Goal: Task Accomplishment & Management: Manage account settings

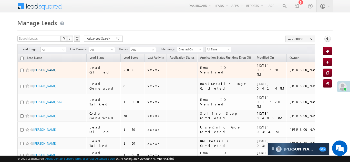
click at [38, 69] on link "[PERSON_NAME]" at bounding box center [44, 70] width 23 height 4
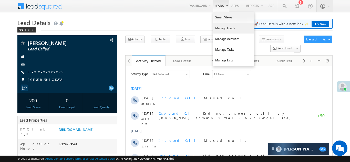
click at [221, 29] on link "Manage Leads" at bounding box center [233, 28] width 41 height 11
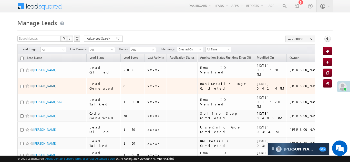
click at [44, 84] on link "[PERSON_NAME]" at bounding box center [44, 86] width 23 height 4
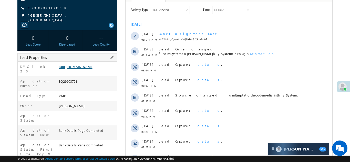
click at [84, 69] on link "https://angelbroking1-pk3em7sa.customui-test.leadsquared.com?leadId=8a070d7e-58…" at bounding box center [76, 67] width 35 height 4
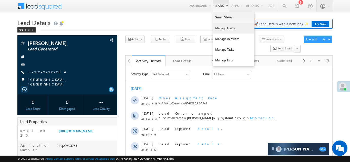
click at [218, 29] on link "Manage Leads" at bounding box center [233, 28] width 41 height 11
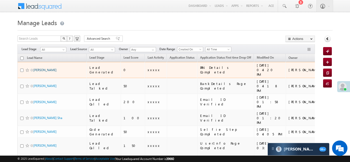
click at [41, 68] on link "[PERSON_NAME]" at bounding box center [44, 70] width 23 height 4
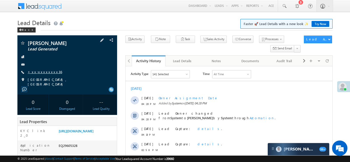
click at [41, 71] on link "+xx-xxxxxxxx36" at bounding box center [45, 72] width 34 height 4
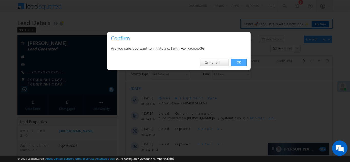
click at [238, 62] on link "OK" at bounding box center [239, 62] width 16 height 7
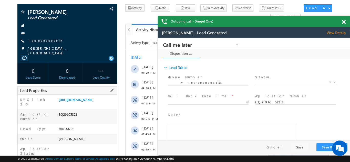
scroll to position [52, 0]
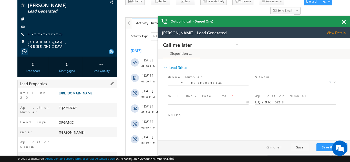
click at [83, 95] on link "https://angelbroking1-pk3em7sa.customui-test.leadsquared.com?leadId=bba690b7-3d…" at bounding box center [76, 93] width 35 height 4
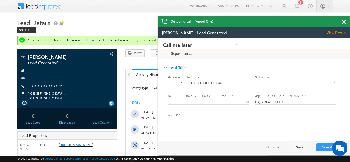
drag, startPoint x: 343, startPoint y: 22, endPoint x: 51, endPoint y: 7, distance: 291.9
click at [343, 22] on span at bounding box center [344, 22] width 4 height 4
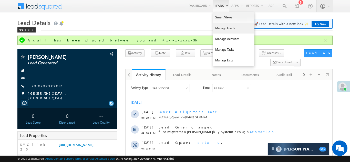
click at [225, 28] on link "Manage Leads" at bounding box center [233, 28] width 41 height 11
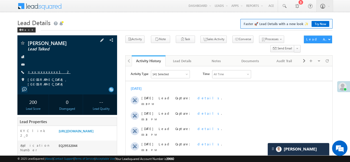
click at [38, 72] on link "+xx-xxxxxxxx12" at bounding box center [49, 72] width 43 height 4
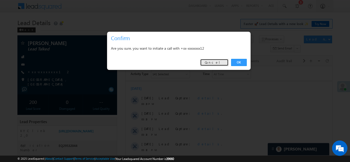
click at [218, 60] on link "Cancel" at bounding box center [214, 62] width 28 height 7
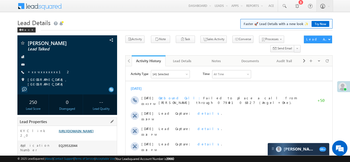
click at [85, 133] on link "https://angelbroking1-pk3em7sa.customui-test.leadsquared.com?leadId=b925a305-e6…" at bounding box center [76, 131] width 35 height 4
click at [39, 71] on link "+xx-xxxxxxxx12" at bounding box center [49, 72] width 43 height 4
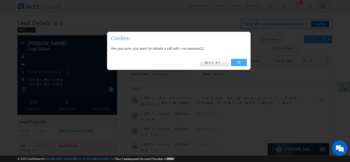
click at [236, 63] on link "OK" at bounding box center [239, 62] width 16 height 7
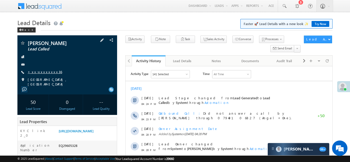
click at [40, 73] on link "+xx-xxxxxxxx36" at bounding box center [45, 72] width 34 height 4
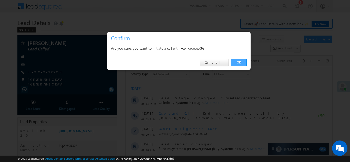
click at [237, 61] on link "OK" at bounding box center [239, 62] width 16 height 7
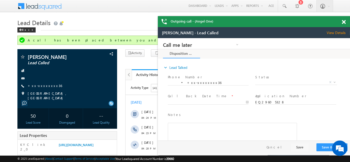
click at [343, 21] on span at bounding box center [344, 22] width 4 height 4
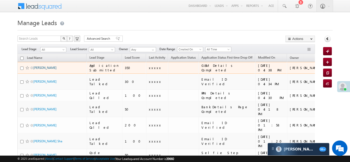
click at [39, 68] on link "[PERSON_NAME]" at bounding box center [44, 68] width 23 height 4
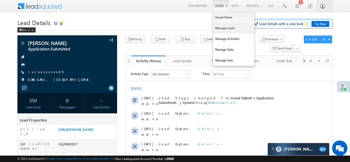
click at [218, 30] on link "Manage Leads" at bounding box center [233, 28] width 41 height 11
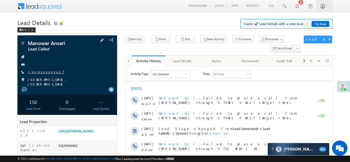
click at [43, 72] on link "+xx-xxxxxxxx27" at bounding box center [46, 72] width 37 height 4
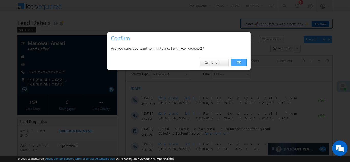
click at [236, 61] on link "OK" at bounding box center [239, 62] width 16 height 7
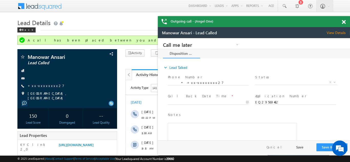
click at [344, 21] on span at bounding box center [344, 22] width 4 height 4
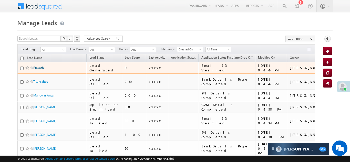
click at [38, 67] on link "Prakash" at bounding box center [38, 68] width 11 height 4
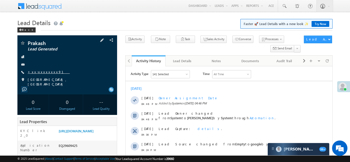
click at [42, 70] on link "+xx-xxxxxxxx91" at bounding box center [49, 72] width 42 height 4
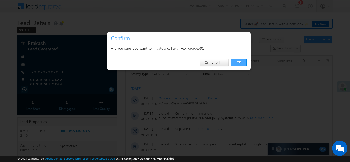
click at [236, 62] on link "OK" at bounding box center [239, 62] width 16 height 7
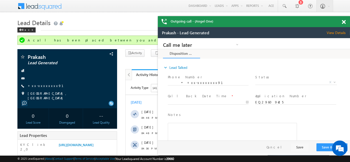
click at [344, 23] on span at bounding box center [344, 22] width 4 height 4
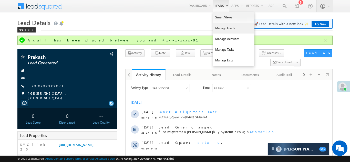
click at [219, 30] on link "Manage Leads" at bounding box center [233, 28] width 41 height 11
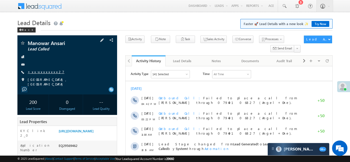
click at [46, 73] on link "+xx-xxxxxxxx27" at bounding box center [46, 72] width 37 height 4
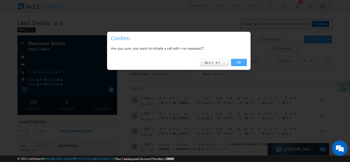
click at [241, 61] on link "OK" at bounding box center [239, 62] width 16 height 7
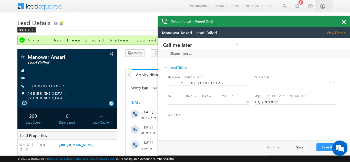
click at [343, 22] on span at bounding box center [344, 22] width 4 height 4
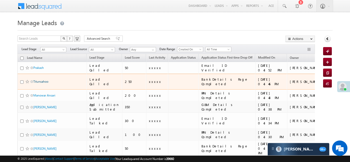
click at [41, 80] on link "Titunsahoo" at bounding box center [40, 82] width 15 height 4
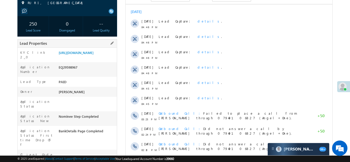
scroll to position [77, 0]
click at [83, 55] on link "[URL][DOMAIN_NAME]" at bounding box center [76, 52] width 35 height 4
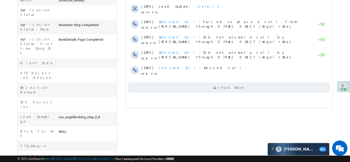
scroll to position [170, 0]
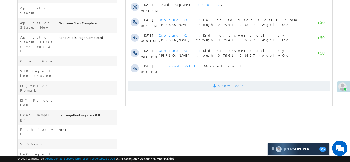
click at [214, 86] on span "Show More" at bounding box center [229, 86] width 202 height 10
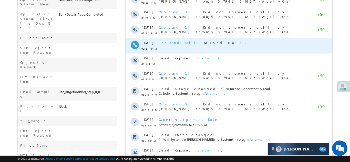
scroll to position [274, 0]
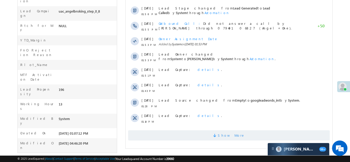
click at [206, 137] on span "Show More" at bounding box center [229, 135] width 202 height 10
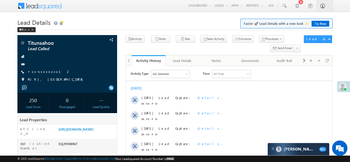
scroll to position [0, 0]
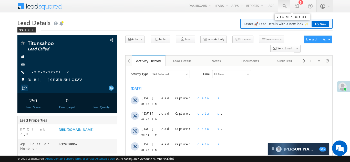
click at [284, 6] on span at bounding box center [283, 6] width 5 height 5
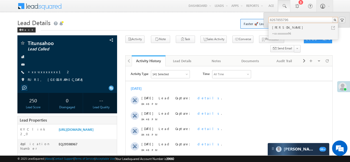
type input "8267855796"
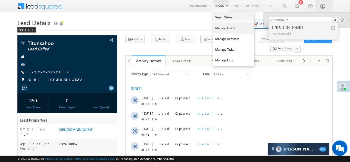
click at [223, 31] on link "Manage Leads" at bounding box center [233, 28] width 41 height 11
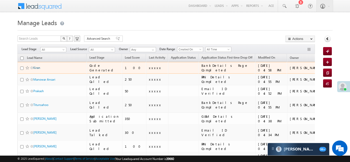
click at [37, 67] on link "Kiran" at bounding box center [36, 68] width 7 height 4
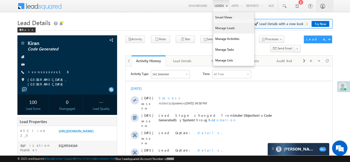
click at [217, 29] on link "Manage Leads" at bounding box center [233, 28] width 41 height 11
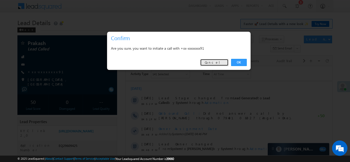
click at [220, 62] on link "Cancel" at bounding box center [214, 62] width 28 height 7
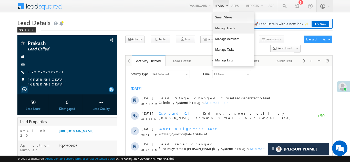
click at [216, 29] on link "Manage Leads" at bounding box center [233, 28] width 41 height 11
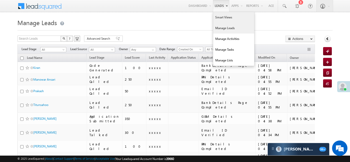
click at [219, 17] on link "Smart Views" at bounding box center [233, 17] width 41 height 11
click at [220, 27] on link "Manage Leads" at bounding box center [233, 28] width 41 height 11
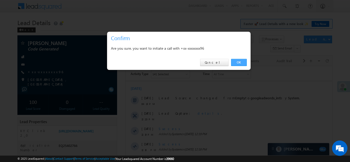
click at [240, 63] on link "OK" at bounding box center [239, 62] width 16 height 7
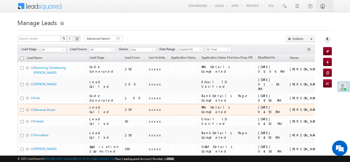
click at [38, 82] on div "[PERSON_NAME]" at bounding box center [52, 85] width 64 height 7
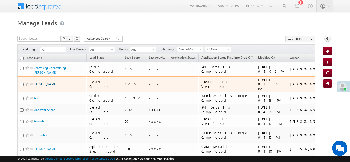
click at [38, 82] on link "[PERSON_NAME]" at bounding box center [44, 84] width 23 height 4
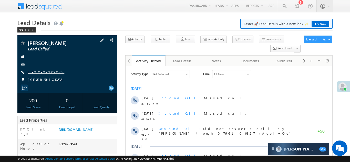
click at [42, 72] on link "+xx-xxxxxxxx99" at bounding box center [46, 72] width 37 height 4
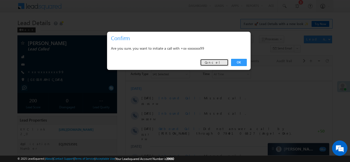
click at [219, 61] on link "Cancel" at bounding box center [214, 62] width 28 height 7
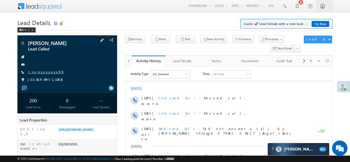
click at [45, 70] on link "+xx-xxxxxxxx99" at bounding box center [46, 72] width 37 height 4
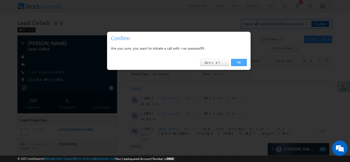
click at [239, 61] on link "OK" at bounding box center [239, 62] width 16 height 7
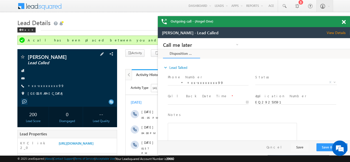
click at [98, 78] on div at bounding box center [67, 78] width 95 height 5
drag, startPoint x: 343, startPoint y: 22, endPoint x: 183, endPoint y: 1, distance: 161.7
click at [343, 22] on span at bounding box center [344, 22] width 4 height 4
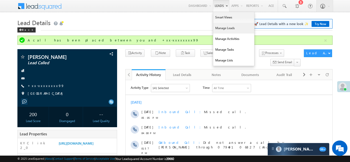
click at [219, 28] on link "Manage Leads" at bounding box center [233, 28] width 41 height 11
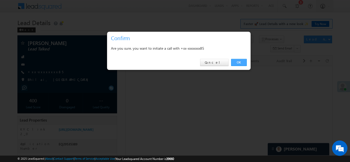
click at [235, 62] on link "OK" at bounding box center [239, 62] width 16 height 7
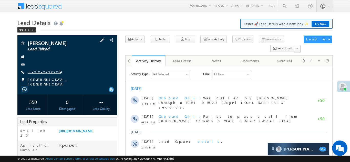
click at [37, 71] on link "+xx-xxxxxxxx64" at bounding box center [44, 72] width 33 height 4
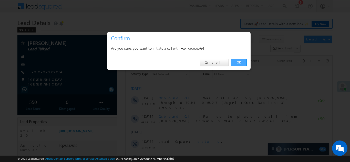
click at [238, 62] on link "OK" at bounding box center [239, 62] width 16 height 7
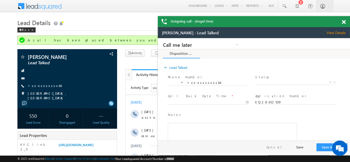
click at [342, 23] on span at bounding box center [344, 22] width 4 height 4
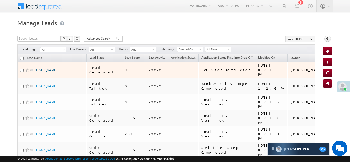
click at [39, 68] on link "Subash kumar saha" at bounding box center [44, 70] width 23 height 4
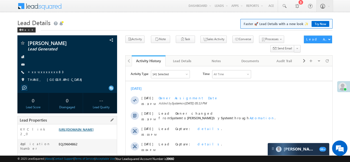
scroll to position [69, 0]
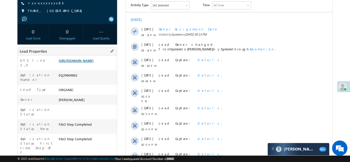
click at [85, 63] on link "https://angelbroking1-pk3em7sa.customui-test.leadsquared.com?leadId=4b591628-a7…" at bounding box center [76, 60] width 35 height 4
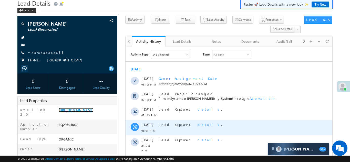
scroll to position [0, 0]
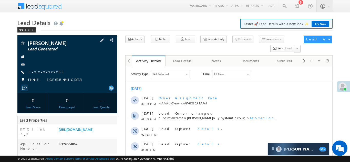
click at [42, 74] on span "+xx-xxxxxxxx83" at bounding box center [46, 72] width 36 height 5
click at [41, 72] on link "+xx-xxxxxxxx83" at bounding box center [46, 72] width 36 height 4
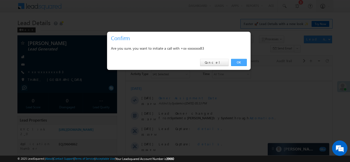
click at [238, 61] on link "OK" at bounding box center [239, 62] width 16 height 7
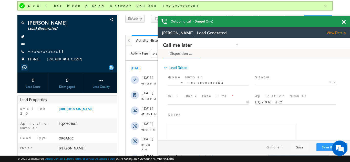
scroll to position [35, 0]
click at [344, 21] on span at bounding box center [344, 22] width 4 height 4
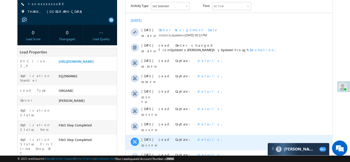
scroll to position [0, 0]
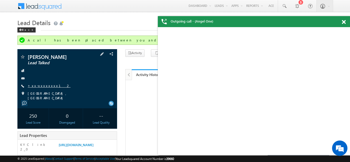
click at [41, 87] on link "+xx-xxxxxxxx12" at bounding box center [49, 85] width 43 height 4
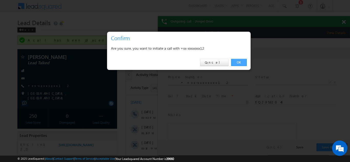
click at [239, 62] on link "OK" at bounding box center [239, 62] width 16 height 7
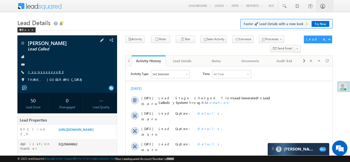
click at [41, 71] on link "+xx-xxxxxxxx83" at bounding box center [46, 72] width 36 height 4
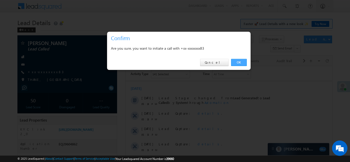
click at [238, 62] on link "OK" at bounding box center [239, 62] width 16 height 7
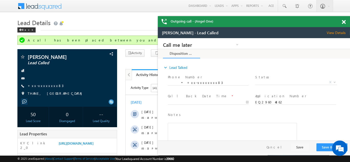
click at [343, 22] on span at bounding box center [344, 22] width 4 height 4
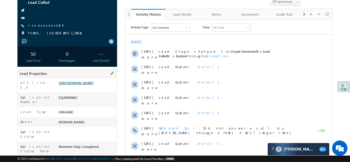
scroll to position [63, 0]
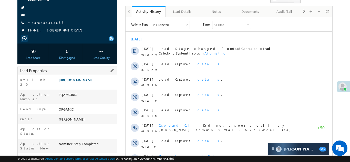
click at [87, 82] on link "https://angelbroking1-pk3em7sa.customui-test.leadsquared.com?leadId=4b591628-a7…" at bounding box center [76, 80] width 35 height 4
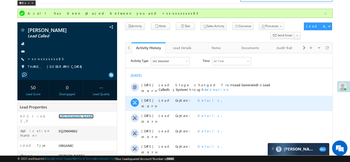
scroll to position [0, 0]
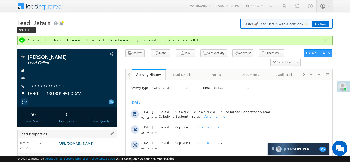
click at [91, 145] on link "https://angelbroking1-pk3em7sa.customui-test.leadsquared.com?leadId=4b591628-a7…" at bounding box center [76, 143] width 35 height 4
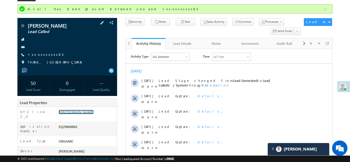
scroll to position [49, 0]
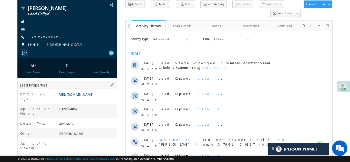
click at [85, 96] on link "https://angelbroking1-pk3em7sa.customui-test.leadsquared.com?leadId=4b591628-a7…" at bounding box center [76, 94] width 35 height 4
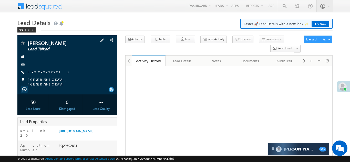
click at [87, 70] on div "+xx-xxxxxxxx13" at bounding box center [67, 72] width 95 height 5
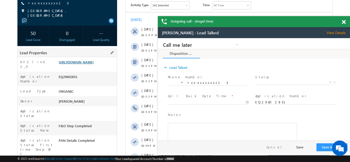
click at [90, 62] on link "https://angelbroking1-pk3em7sa.customui-test.leadsquared.com?leadId=5bb7e361-d6…" at bounding box center [76, 62] width 35 height 4
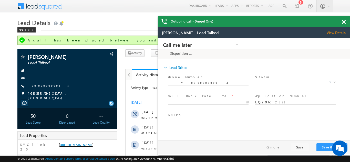
click at [343, 22] on span at bounding box center [344, 22] width 4 height 4
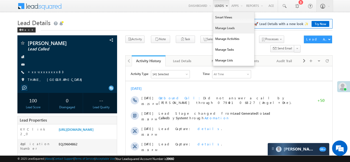
click at [222, 28] on link "Manage Leads" at bounding box center [233, 28] width 41 height 11
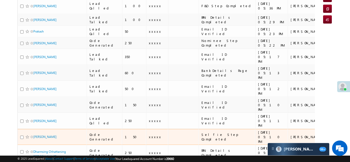
scroll to position [80, 0]
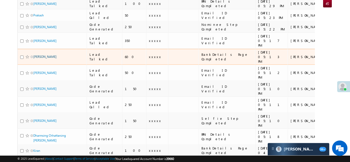
click at [46, 55] on link "[PERSON_NAME]" at bounding box center [44, 57] width 23 height 4
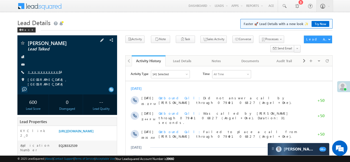
click at [38, 72] on link "+xx-xxxxxxxx64" at bounding box center [44, 72] width 33 height 4
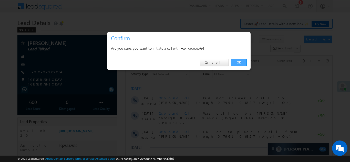
click at [238, 62] on link "OK" at bounding box center [239, 62] width 16 height 7
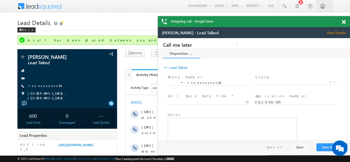
click at [342, 20] on span at bounding box center [344, 22] width 4 height 4
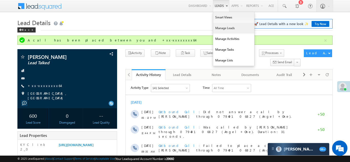
click at [215, 28] on link "Manage Leads" at bounding box center [233, 28] width 41 height 11
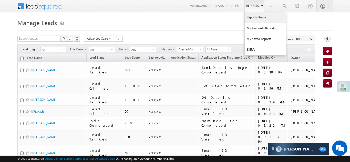
click at [256, 17] on link "Reports Home" at bounding box center [265, 17] width 41 height 11
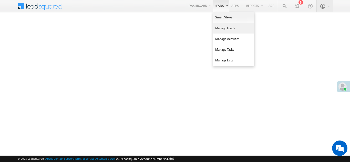
click at [218, 30] on link "Manage Leads" at bounding box center [233, 28] width 41 height 11
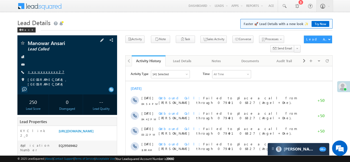
click at [41, 71] on link "+xx-xxxxxxxx27" at bounding box center [46, 72] width 37 height 4
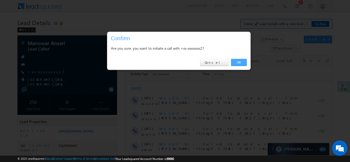
click at [238, 63] on link "OK" at bounding box center [239, 62] width 16 height 7
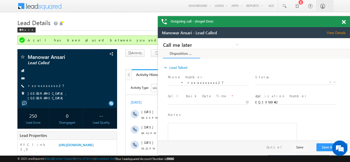
click at [344, 21] on span at bounding box center [344, 22] width 4 height 4
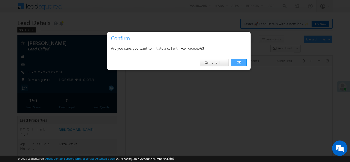
click at [239, 62] on link "OK" at bounding box center [239, 62] width 16 height 7
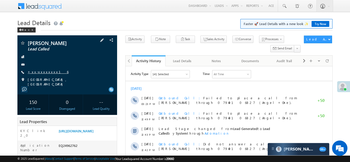
click at [36, 71] on link "+xx-xxxxxxxx16" at bounding box center [48, 72] width 41 height 4
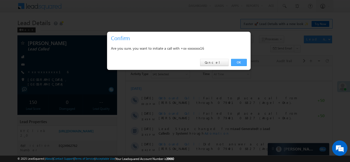
click at [237, 61] on link "OK" at bounding box center [239, 62] width 16 height 7
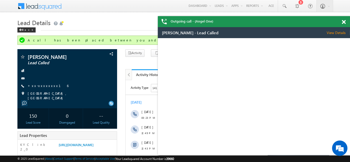
click at [343, 22] on span at bounding box center [344, 22] width 4 height 4
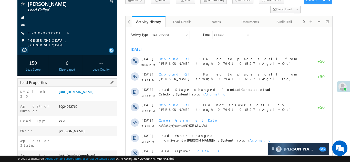
scroll to position [59, 0]
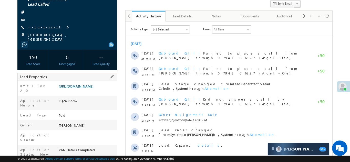
click at [85, 88] on link "https://angelbroking1-pk3em7sa.customui-test.leadsquared.com?leadId=676dd977-b0…" at bounding box center [76, 86] width 35 height 4
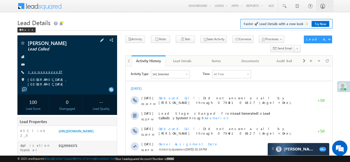
click at [43, 72] on link "+xx-xxxxxxxx37" at bounding box center [45, 72] width 35 height 4
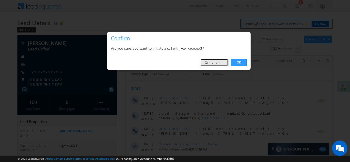
click at [218, 61] on link "Cancel" at bounding box center [214, 62] width 28 height 7
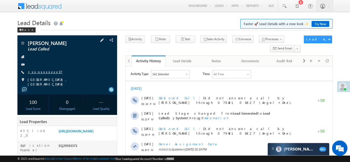
click at [43, 71] on link "+xx-xxxxxxxx37" at bounding box center [45, 72] width 35 height 4
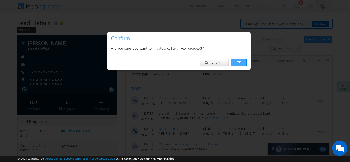
click at [236, 61] on link "OK" at bounding box center [239, 62] width 16 height 7
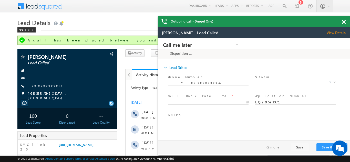
click at [343, 22] on span at bounding box center [344, 22] width 4 height 4
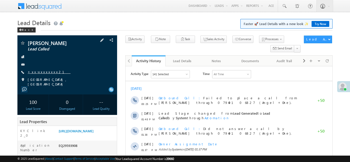
click at [42, 71] on link "+xx-xxxxxxxx21" at bounding box center [49, 72] width 43 height 4
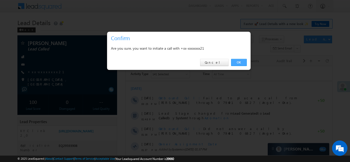
click at [237, 62] on link "OK" at bounding box center [239, 62] width 16 height 7
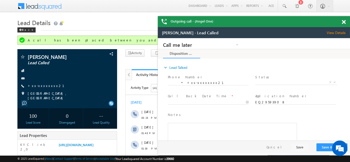
click at [343, 22] on span at bounding box center [344, 22] width 4 height 4
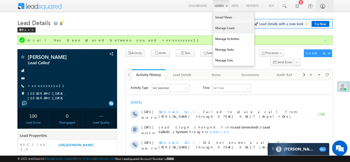
click at [218, 28] on link "Manage Leads" at bounding box center [233, 28] width 41 height 11
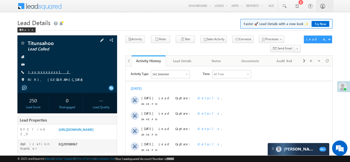
click at [40, 72] on link "+xx-xxxxxxxx12" at bounding box center [49, 72] width 43 height 4
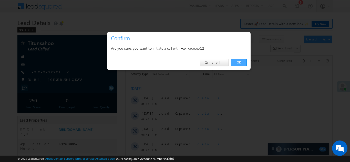
click at [238, 62] on link "OK" at bounding box center [239, 62] width 16 height 7
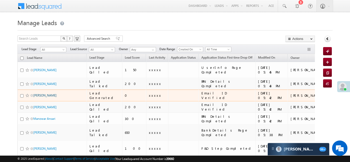
click at [36, 93] on link "[PERSON_NAME]" at bounding box center [44, 95] width 23 height 4
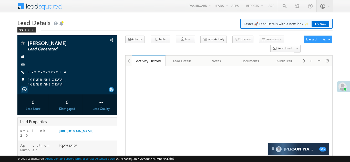
click at [42, 72] on link "+xx-xxxxxxxx04" at bounding box center [46, 72] width 37 height 4
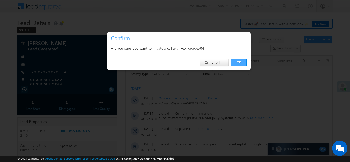
click at [238, 61] on link "OK" at bounding box center [239, 62] width 16 height 7
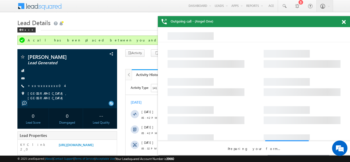
click at [342, 22] on span at bounding box center [344, 22] width 4 height 4
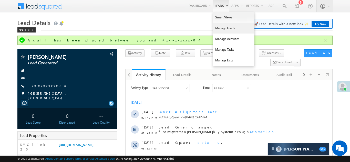
click at [224, 30] on link "Manage Leads" at bounding box center [233, 28] width 41 height 11
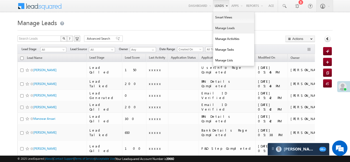
click at [221, 30] on link "Manage Leads" at bounding box center [233, 28] width 41 height 11
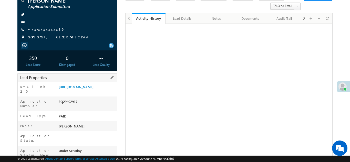
scroll to position [62, 0]
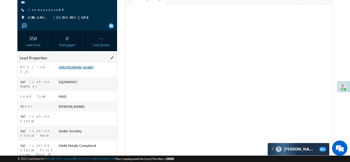
click at [89, 69] on link "https://angelbroking1-pk3em7sa.customui-test.leadsquared.com?leadId=c4c7f2a5-5f…" at bounding box center [76, 67] width 35 height 4
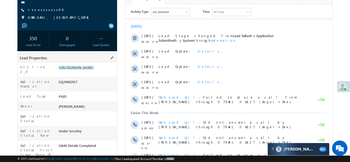
scroll to position [0, 0]
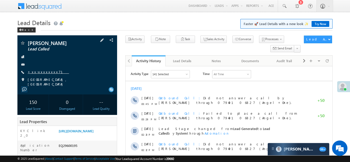
click at [41, 73] on link "+xx-xxxxxxxx71" at bounding box center [48, 72] width 41 height 4
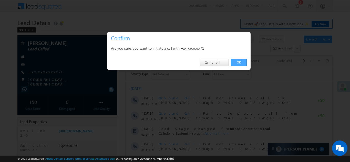
click at [237, 61] on link "OK" at bounding box center [239, 62] width 16 height 7
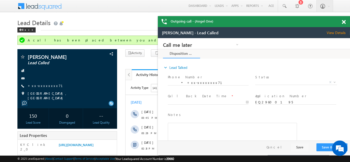
click at [344, 23] on span at bounding box center [344, 22] width 4 height 4
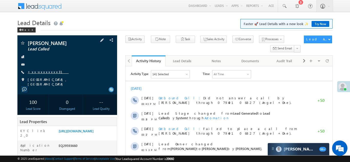
click at [45, 71] on link "+xx-xxxxxxxx31" at bounding box center [48, 72] width 41 height 4
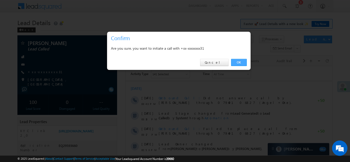
click at [238, 61] on link "OK" at bounding box center [239, 62] width 16 height 7
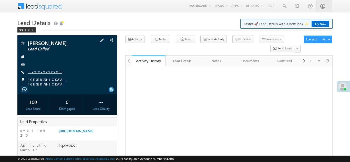
drag, startPoint x: 0, startPoint y: 0, endPoint x: 44, endPoint y: 71, distance: 83.7
click at [44, 71] on link "+xx-xxxxxxxx35" at bounding box center [45, 72] width 34 height 4
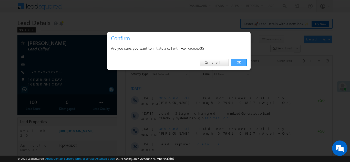
click at [237, 60] on link "OK" at bounding box center [239, 62] width 16 height 7
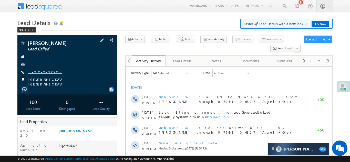
click at [44, 71] on link "+xx-xxxxxxxx36" at bounding box center [45, 72] width 34 height 4
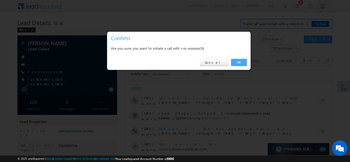
click at [239, 61] on link "OK" at bounding box center [239, 62] width 16 height 7
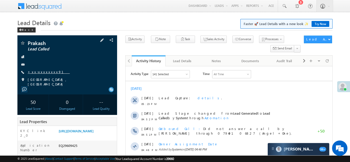
click at [42, 72] on link "+xx-xxxxxxxx91" at bounding box center [49, 72] width 42 height 4
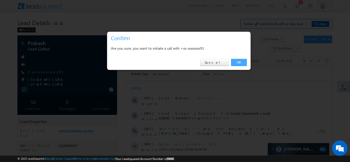
click at [238, 61] on link "OK" at bounding box center [239, 62] width 16 height 7
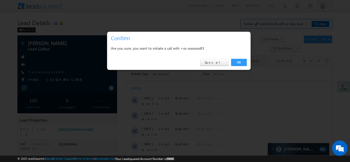
click at [237, 61] on link "OK" at bounding box center [239, 62] width 16 height 7
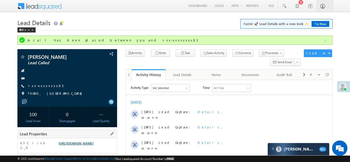
click at [82, 141] on link "https://angelbroking1-pk3em7sa.customui-test.leadsquared.com?leadId=4b591628-a7…" at bounding box center [76, 143] width 35 height 4
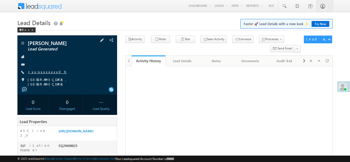
click at [44, 70] on link "+xx-xxxxxxxx09" at bounding box center [47, 72] width 39 height 4
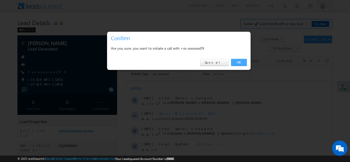
click at [238, 62] on link "OK" at bounding box center [239, 62] width 16 height 7
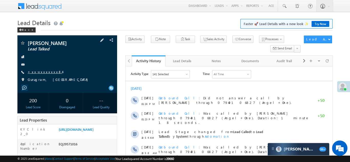
click at [42, 72] on link "+xx-xxxxxxxx84" at bounding box center [45, 72] width 35 height 4
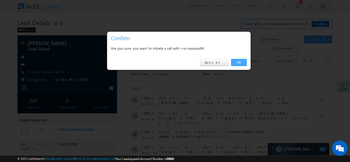
click at [238, 61] on link "OK" at bounding box center [239, 62] width 16 height 7
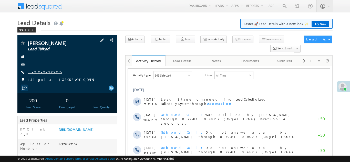
click at [44, 71] on link "+xx-xxxxxxxx55" at bounding box center [45, 72] width 34 height 4
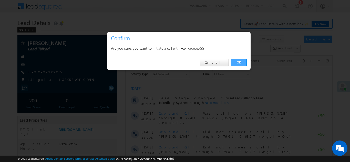
click at [237, 61] on link "OK" at bounding box center [239, 62] width 16 height 7
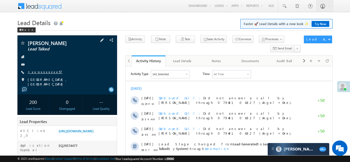
click at [46, 71] on link "+xx-xxxxxxxx57" at bounding box center [45, 72] width 35 height 4
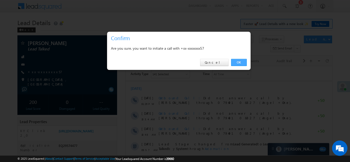
click at [237, 62] on link "OK" at bounding box center [239, 62] width 16 height 7
